Goal: Register for event/course

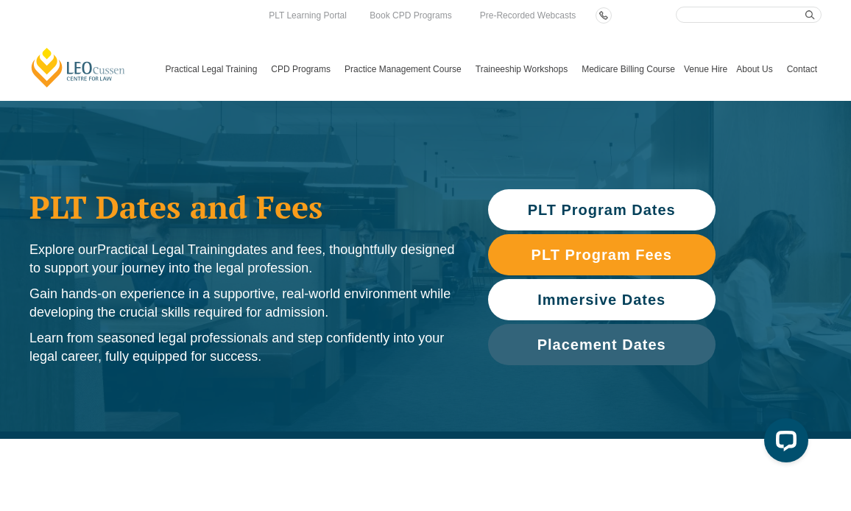
click at [571, 307] on span "Immersive Dates" at bounding box center [602, 299] width 128 height 15
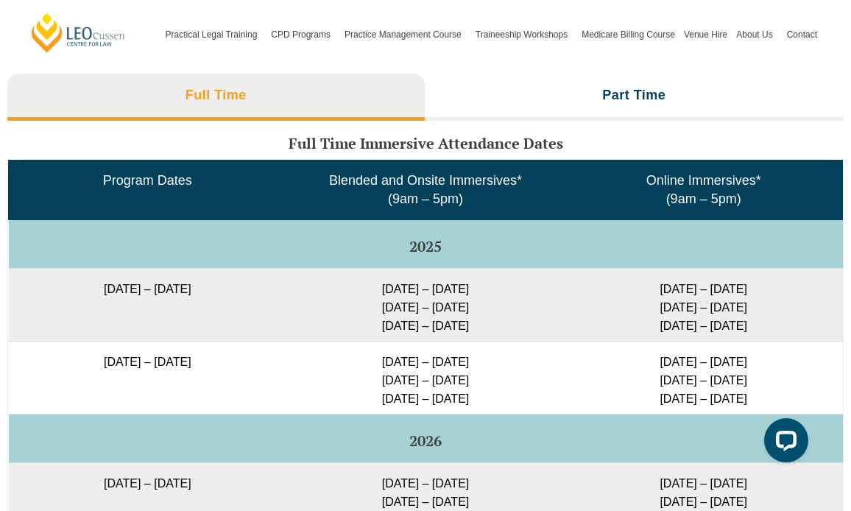
scroll to position [2343, 0]
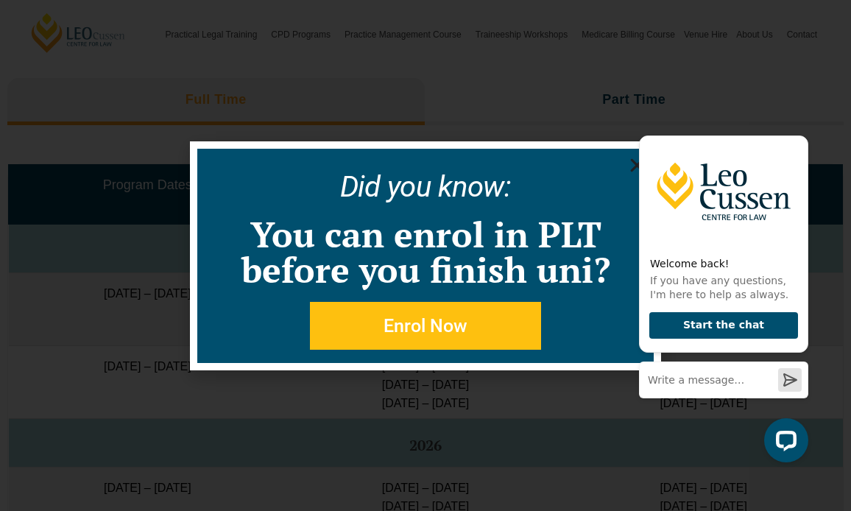
click at [636, 164] on div "Welcome back! If you have any questions, I'm here to help as always. Start the …" at bounding box center [721, 291] width 187 height 365
click at [635, 168] on div "Welcome back! If you have any questions, I'm here to help as always. Start the …" at bounding box center [721, 291] width 187 height 365
click at [803, 119] on icon "Hide greeting" at bounding box center [800, 124] width 18 height 18
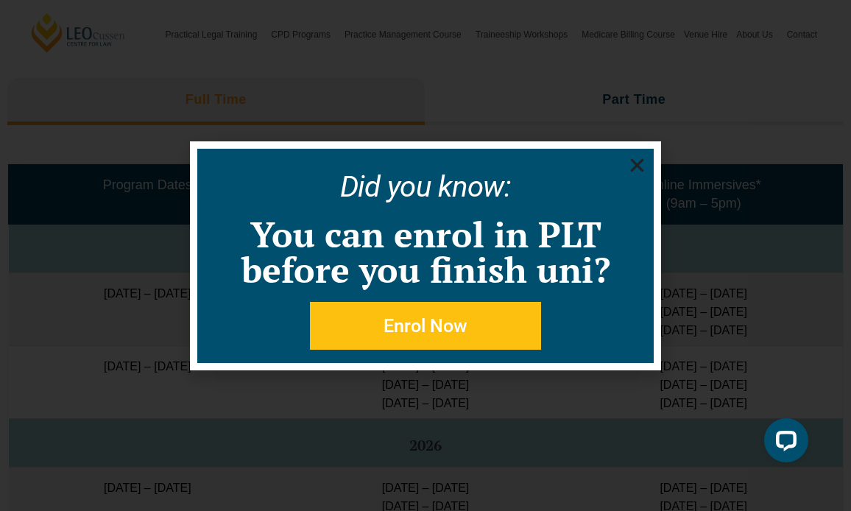
click at [639, 162] on icon "Close" at bounding box center [637, 165] width 18 height 18
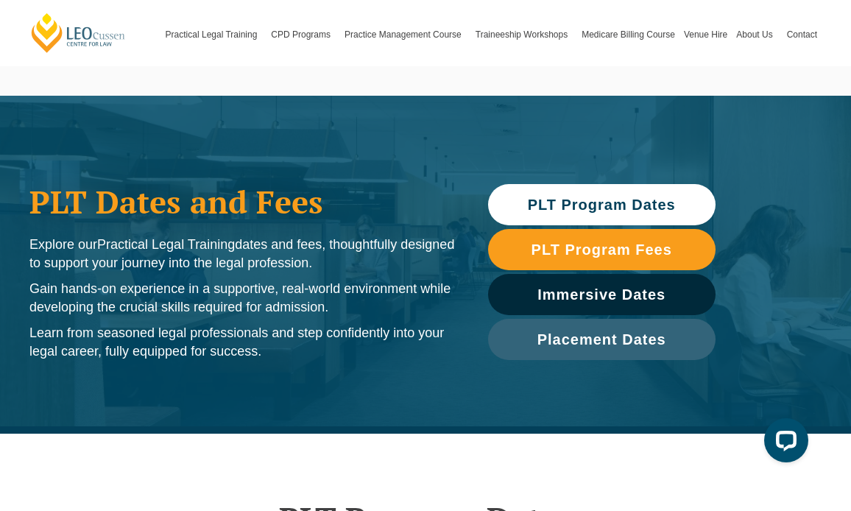
scroll to position [0, 0]
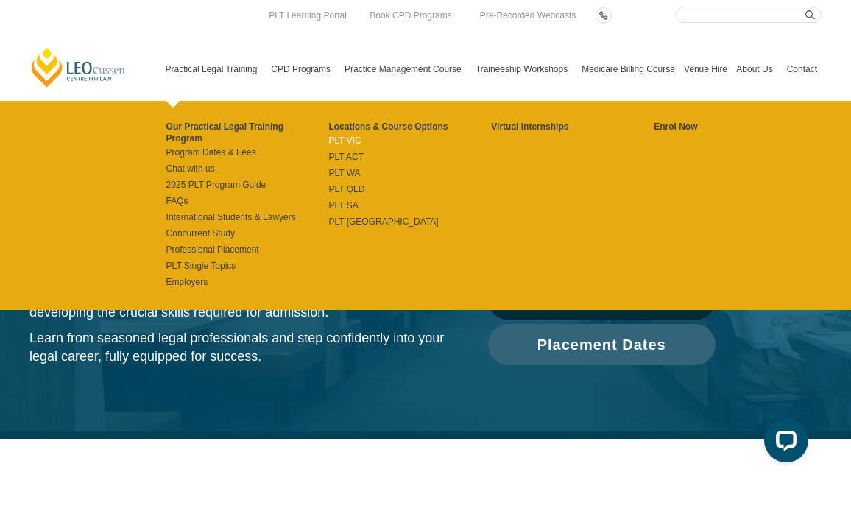
click at [344, 140] on link "PLT VIC" at bounding box center [409, 141] width 163 height 12
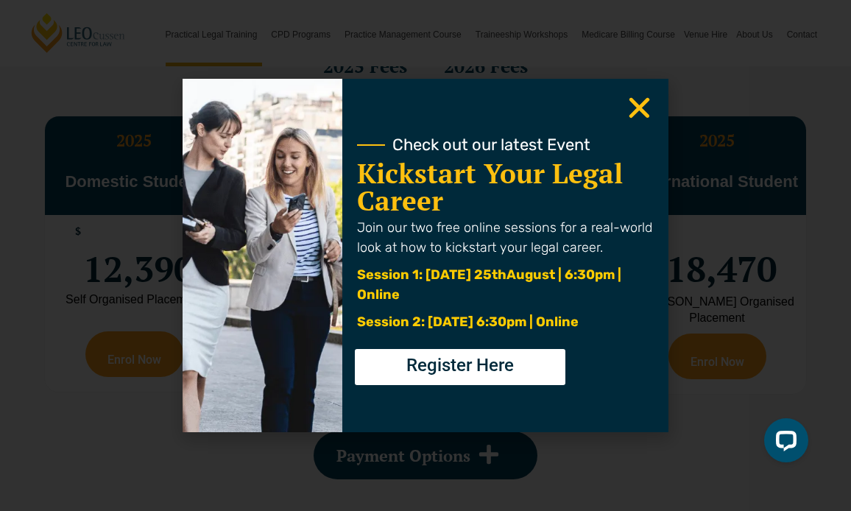
scroll to position [2696, 0]
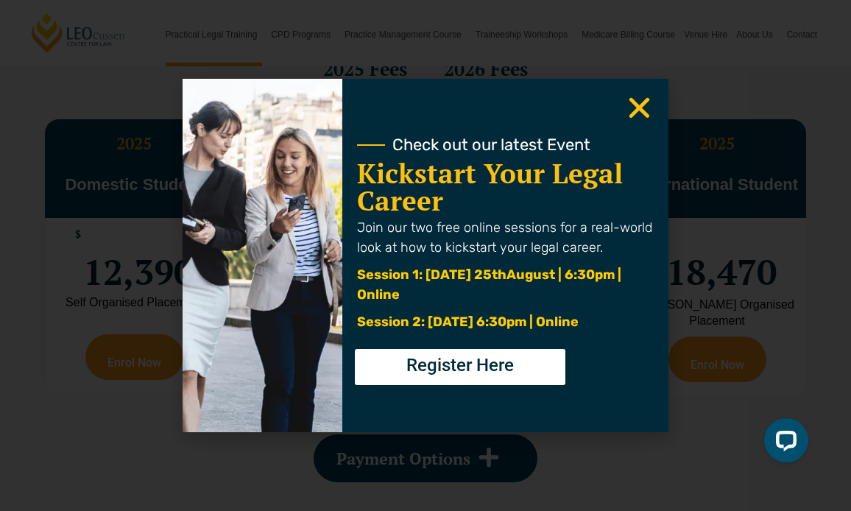
click at [638, 114] on icon "Close" at bounding box center [639, 108] width 29 height 29
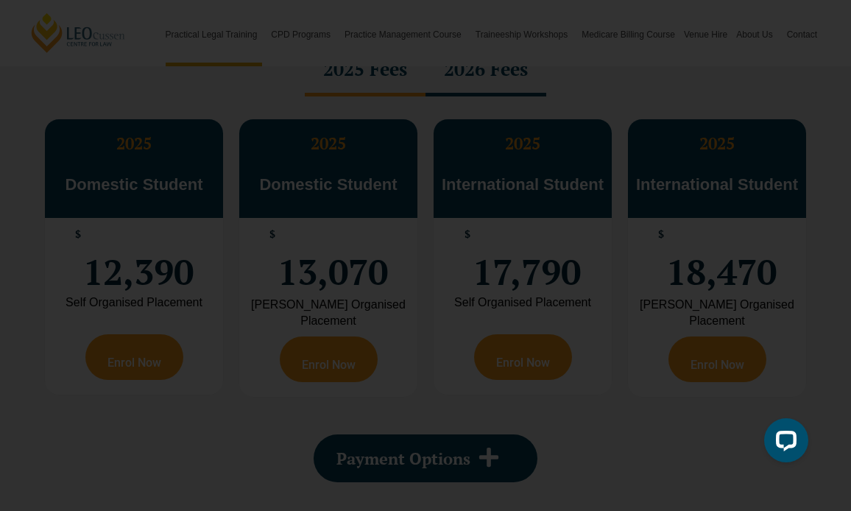
click at [641, 110] on use "Close" at bounding box center [640, 108] width 21 height 21
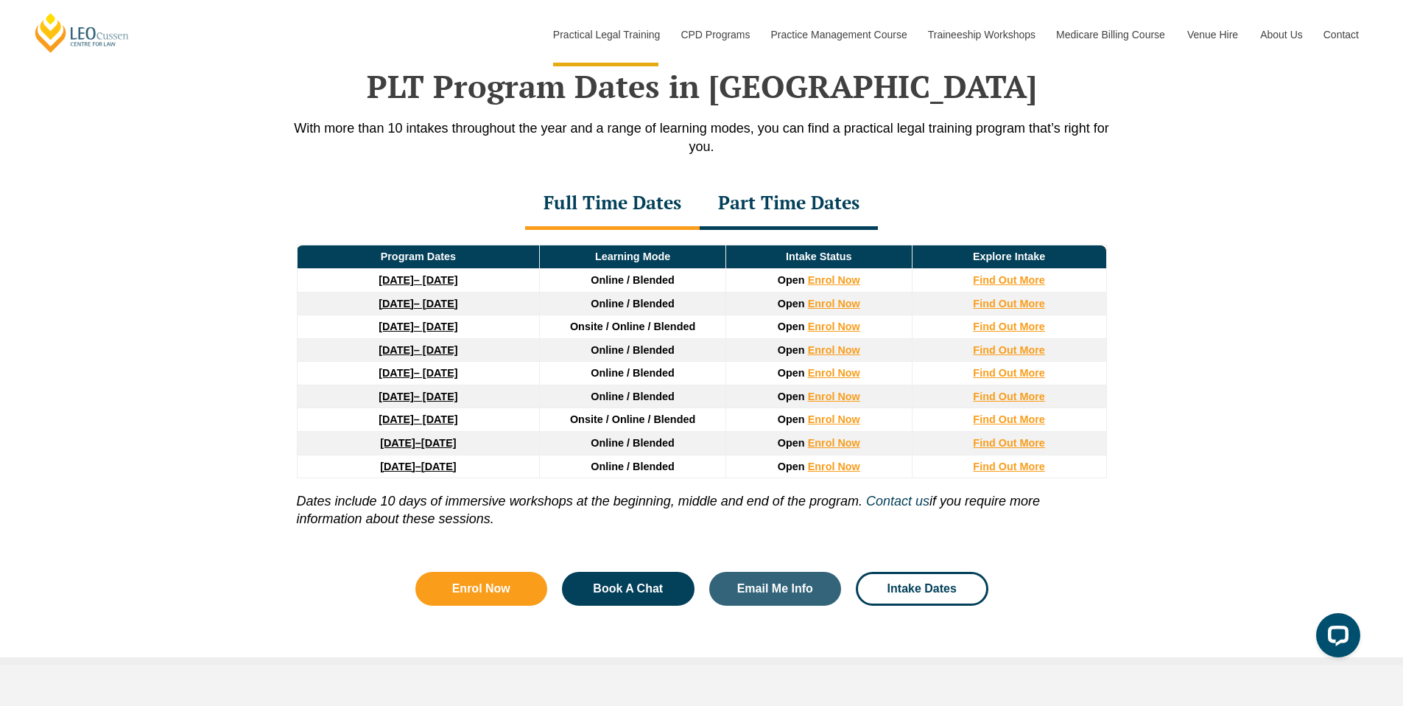
scroll to position [1922, 0]
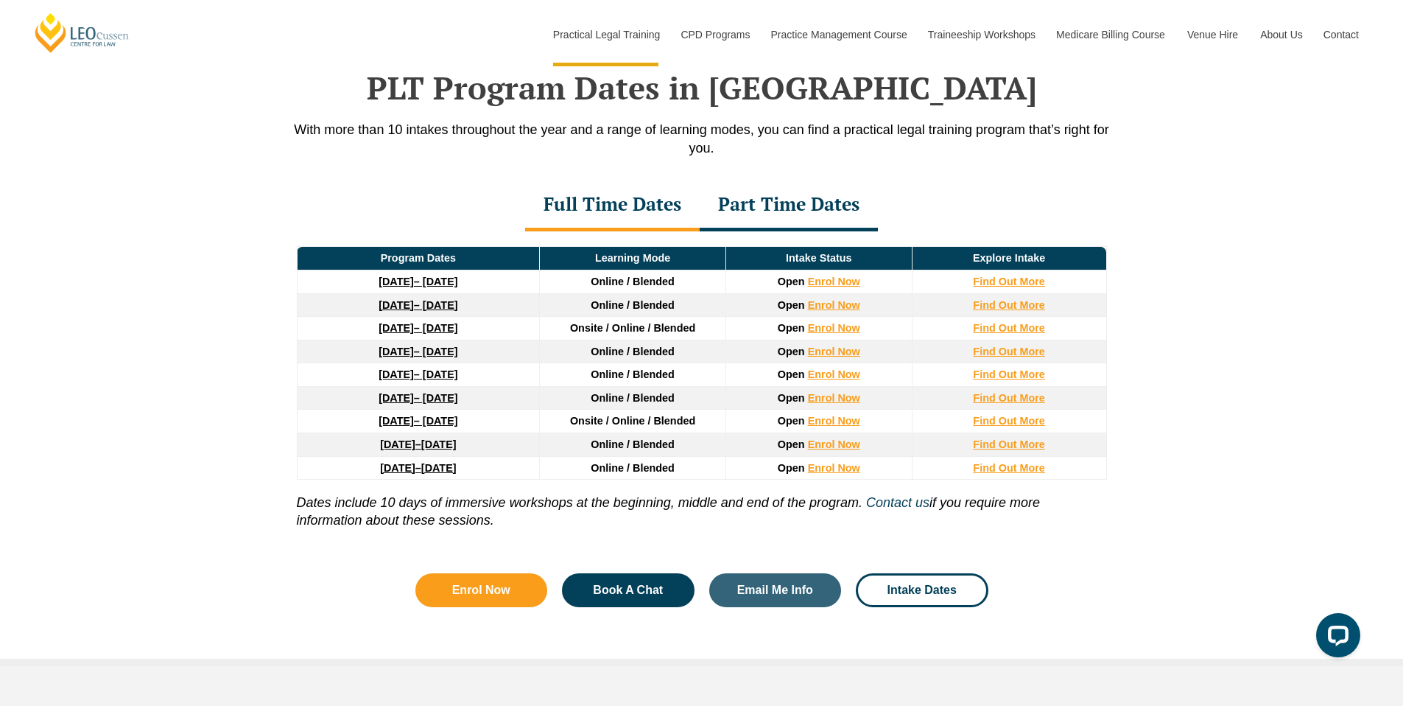
click at [457, 331] on link "27 January 2026 – 12 June 2026" at bounding box center [418, 328] width 79 height 12
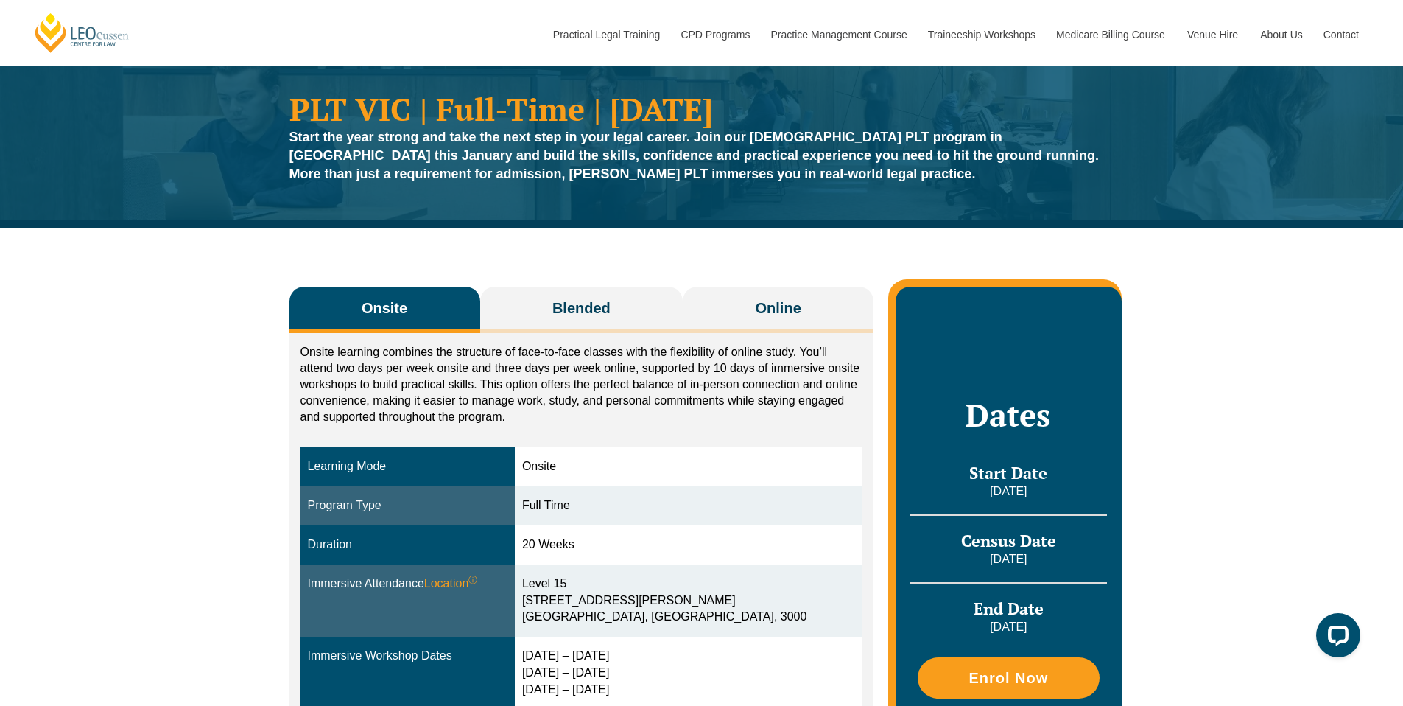
scroll to position [48, 0]
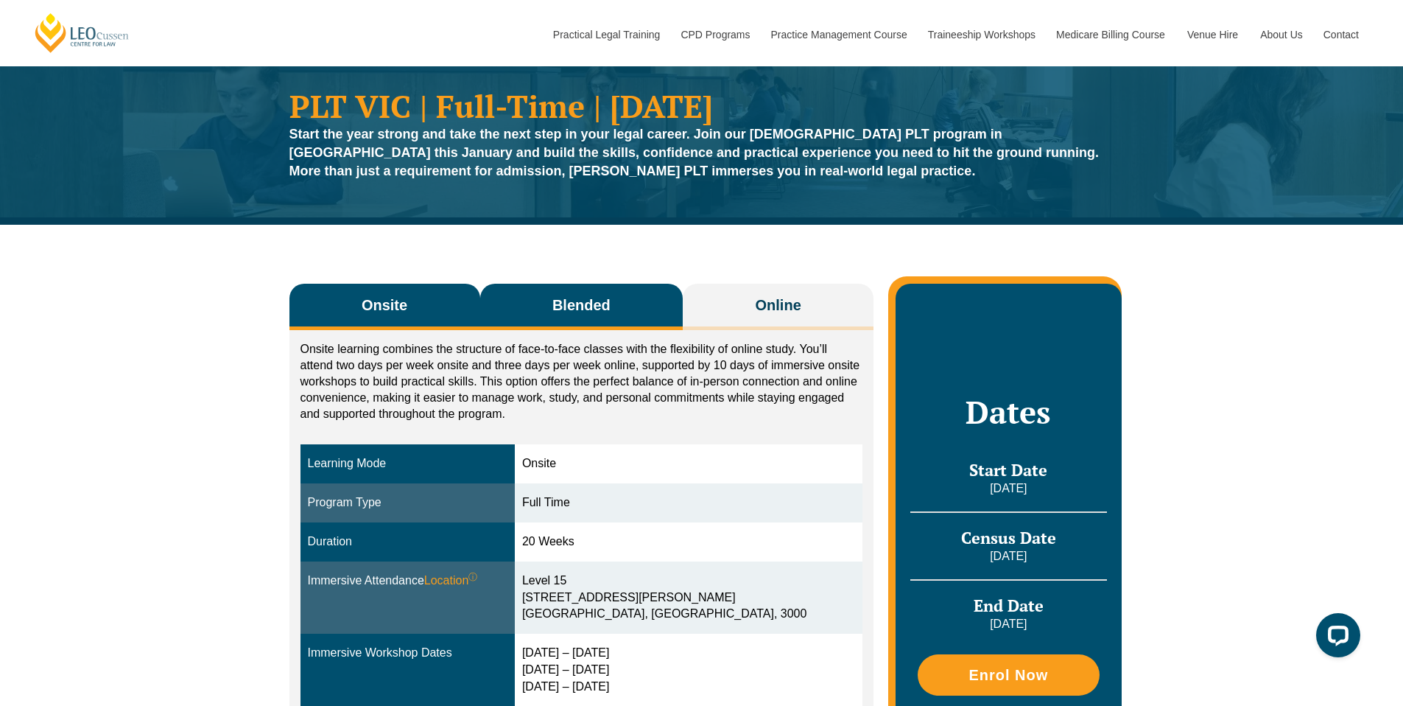
click at [590, 303] on span "Blended" at bounding box center [581, 305] width 58 height 21
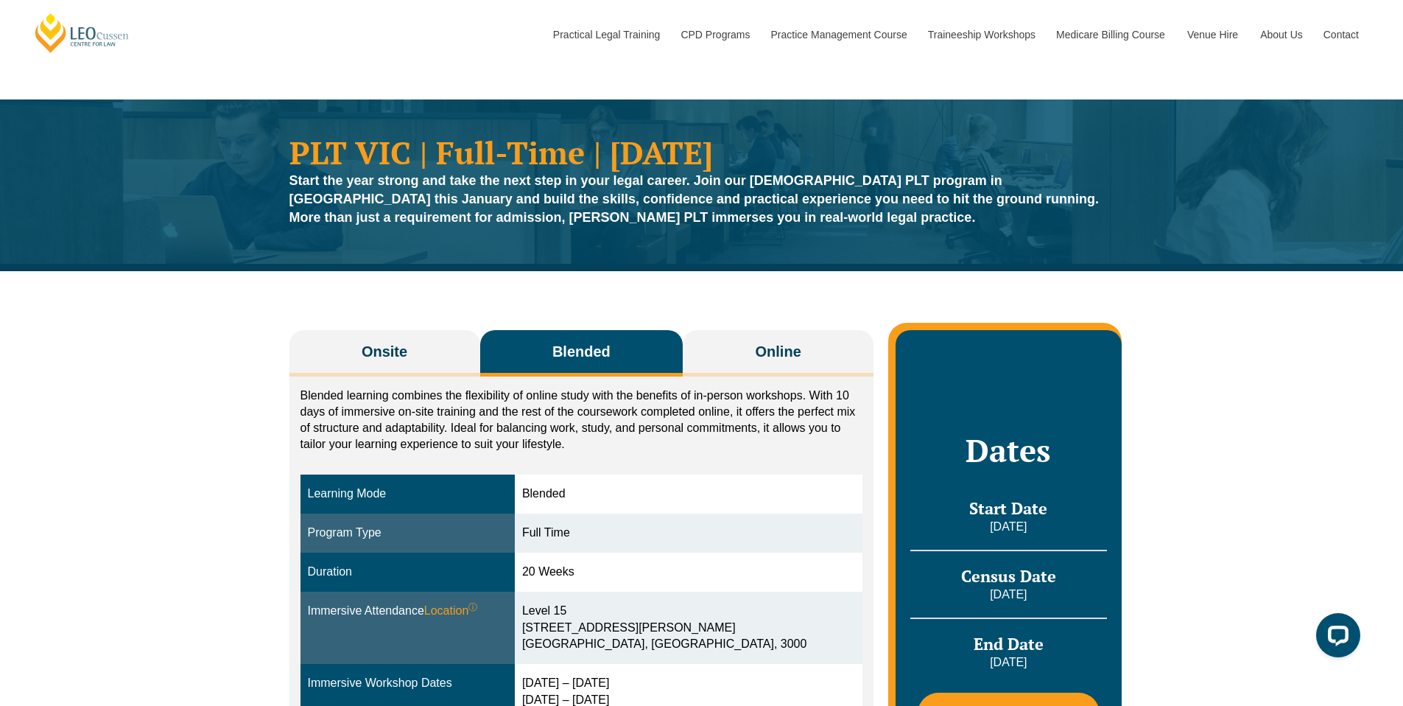
scroll to position [0, 0]
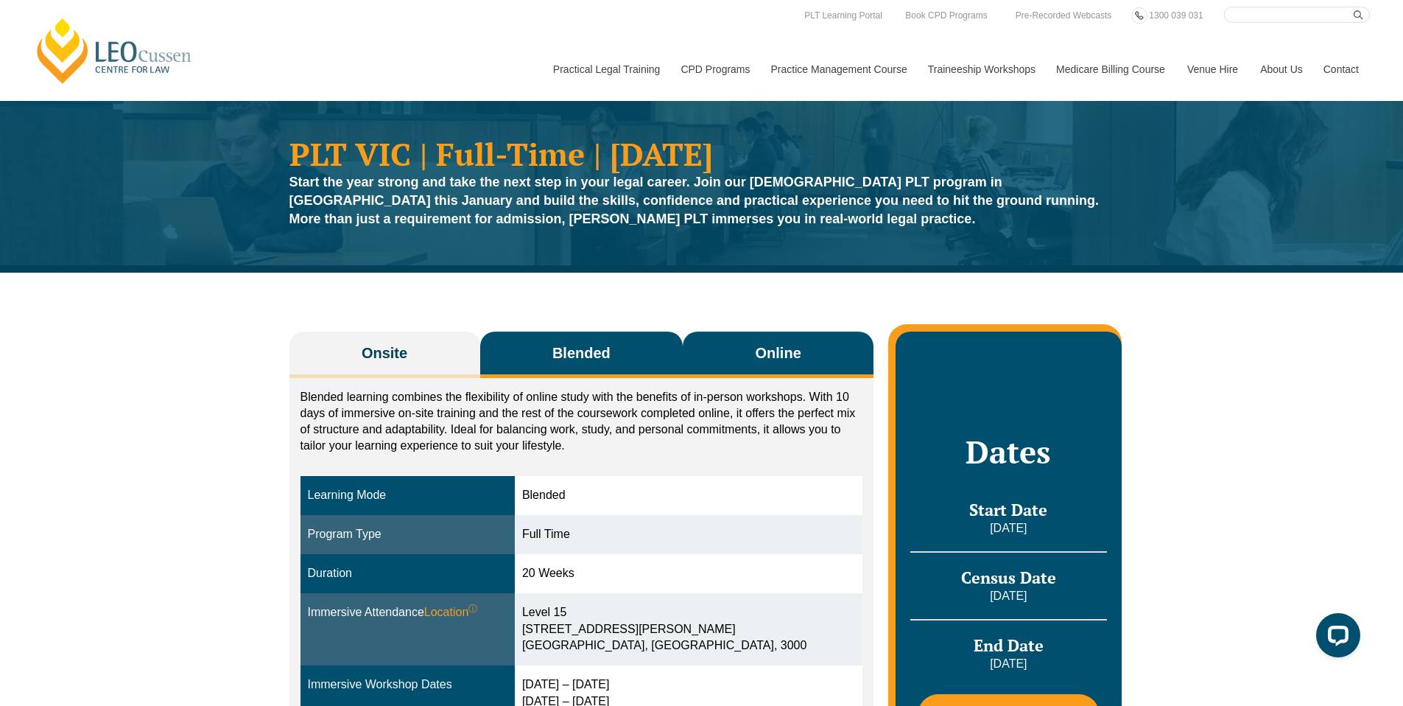
click at [745, 343] on button "Online" at bounding box center [778, 354] width 191 height 46
